Goal: Register for event/course

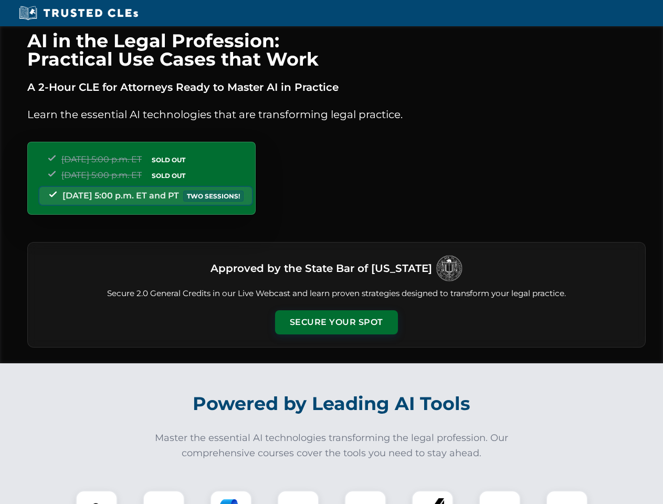
click at [336, 322] on button "Secure Your Spot" at bounding box center [336, 322] width 123 height 24
click at [97, 497] on img at bounding box center [96, 511] width 30 height 30
click at [164, 497] on div at bounding box center [164, 512] width 42 height 42
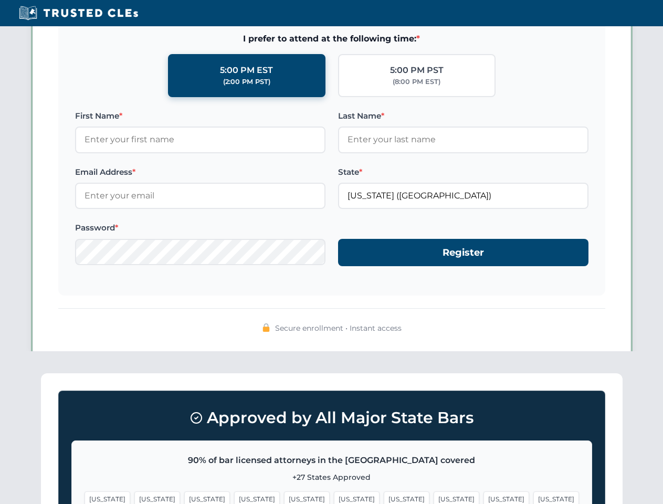
click at [484, 497] on span "[US_STATE]" at bounding box center [507, 499] width 46 height 15
